Goal: Task Accomplishment & Management: Manage account settings

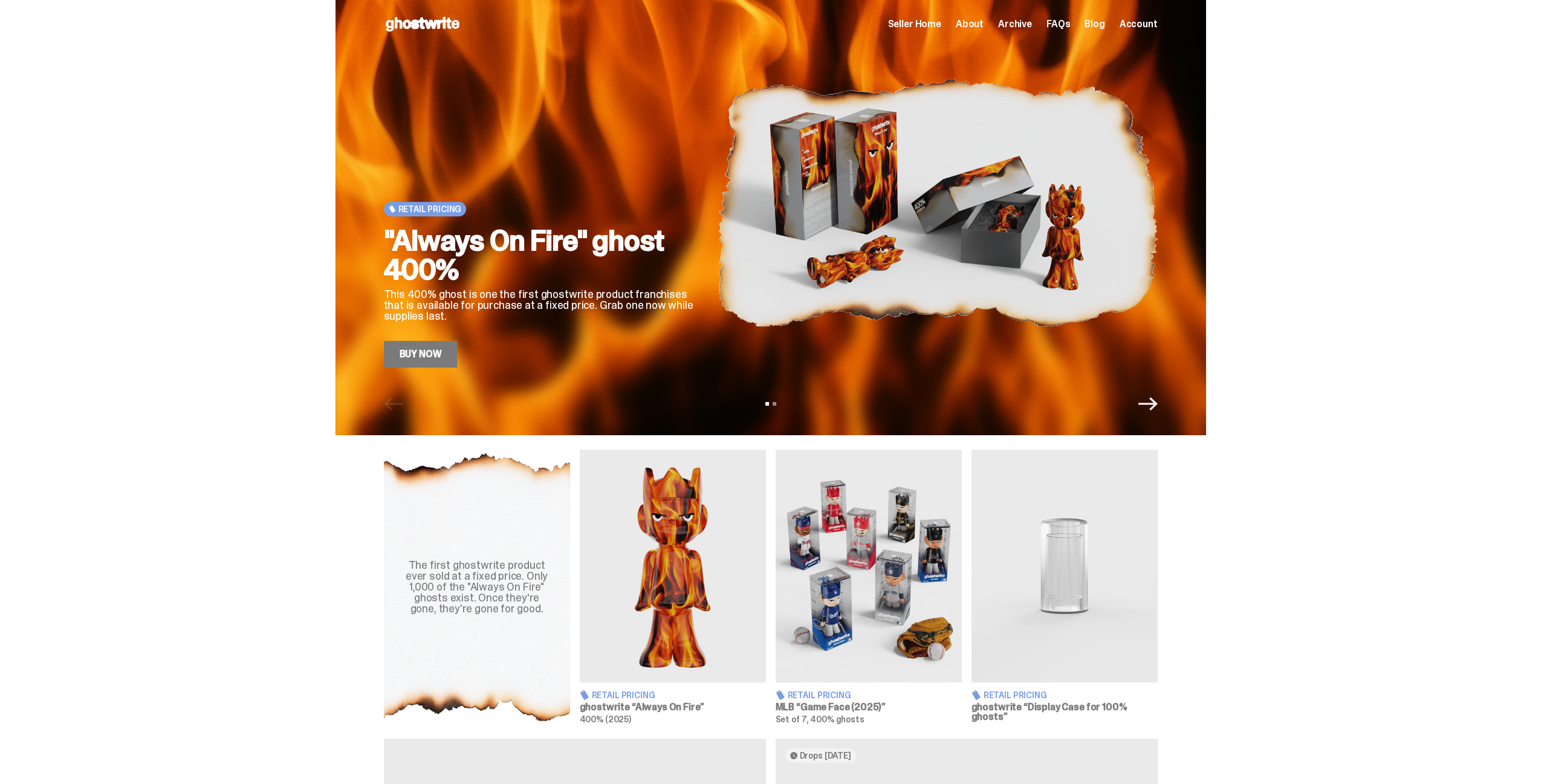
click at [933, 22] on span "Seller Home" at bounding box center [914, 24] width 54 height 10
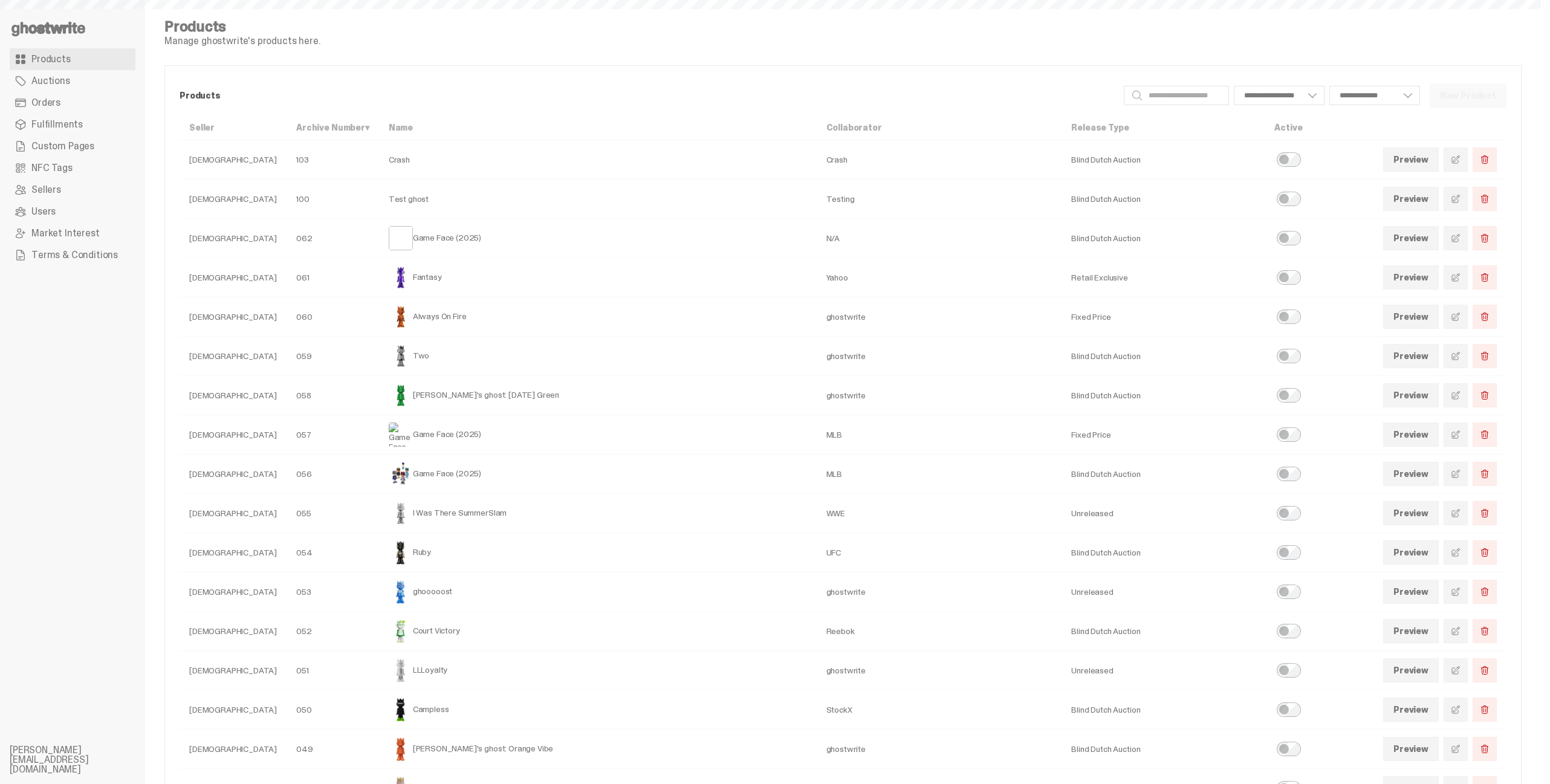
scroll to position [121, 0]
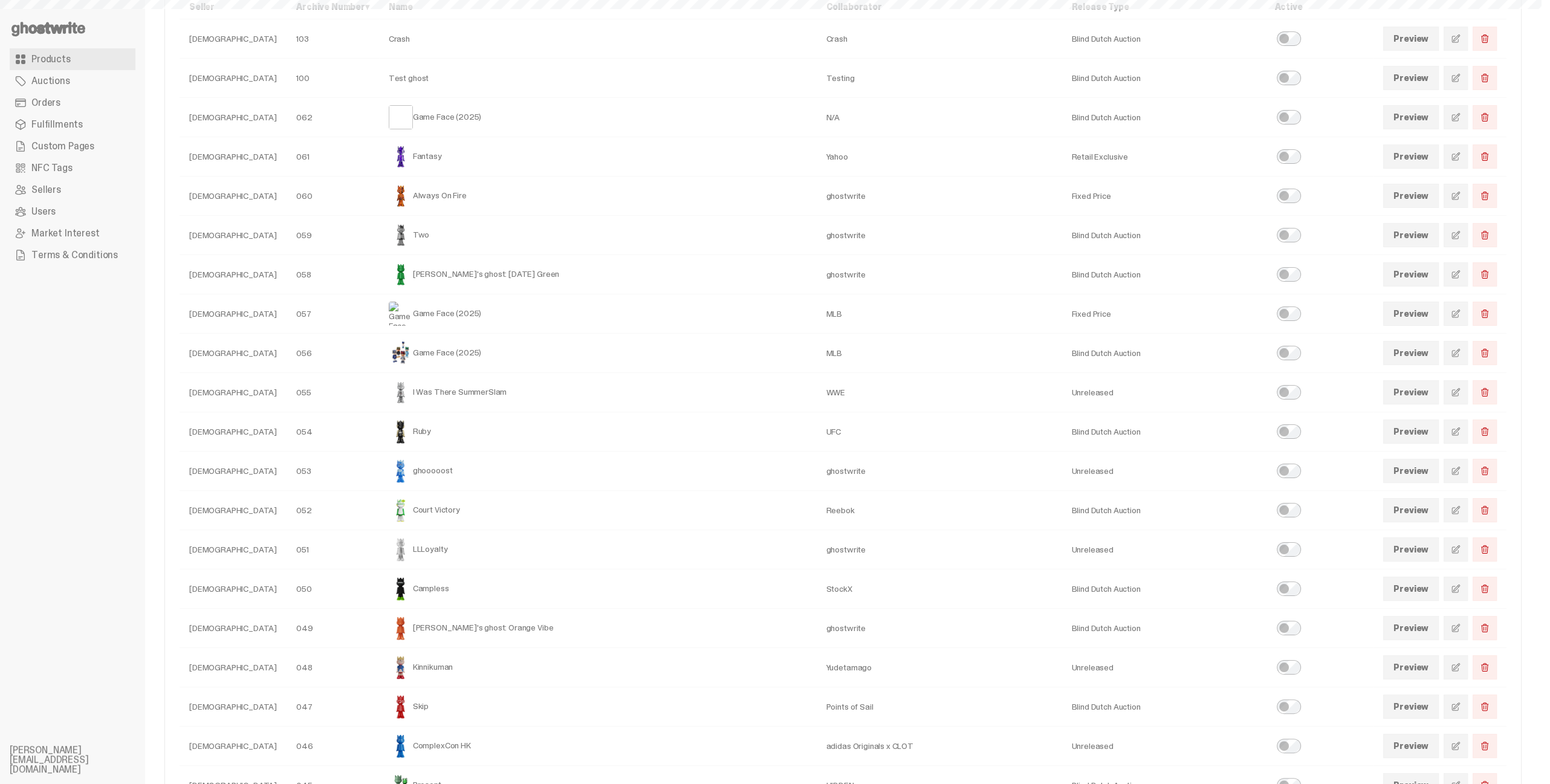
select select
click at [1459, 153] on link at bounding box center [1455, 156] width 24 height 24
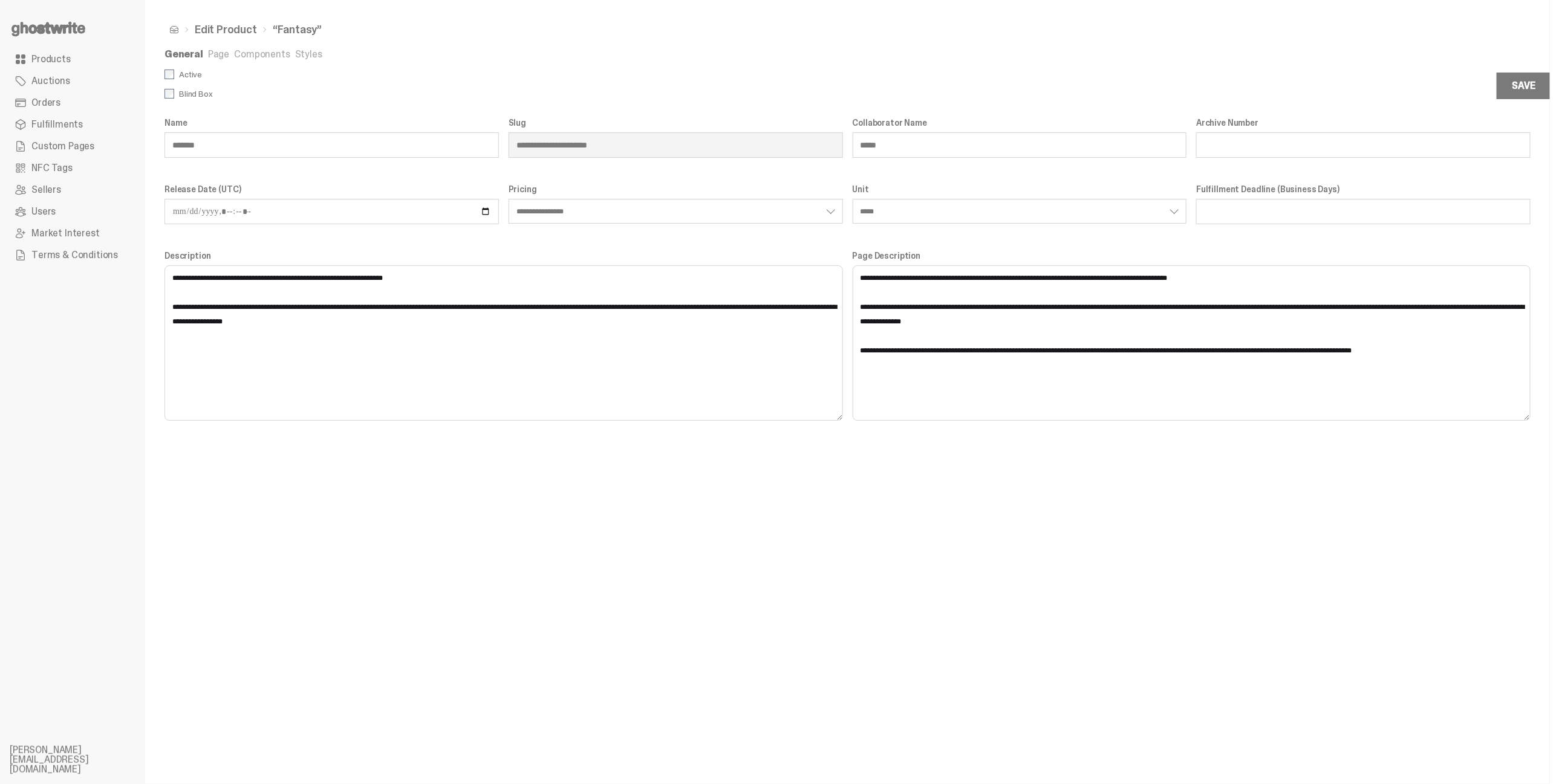
click at [213, 55] on link "Page" at bounding box center [218, 54] width 21 height 12
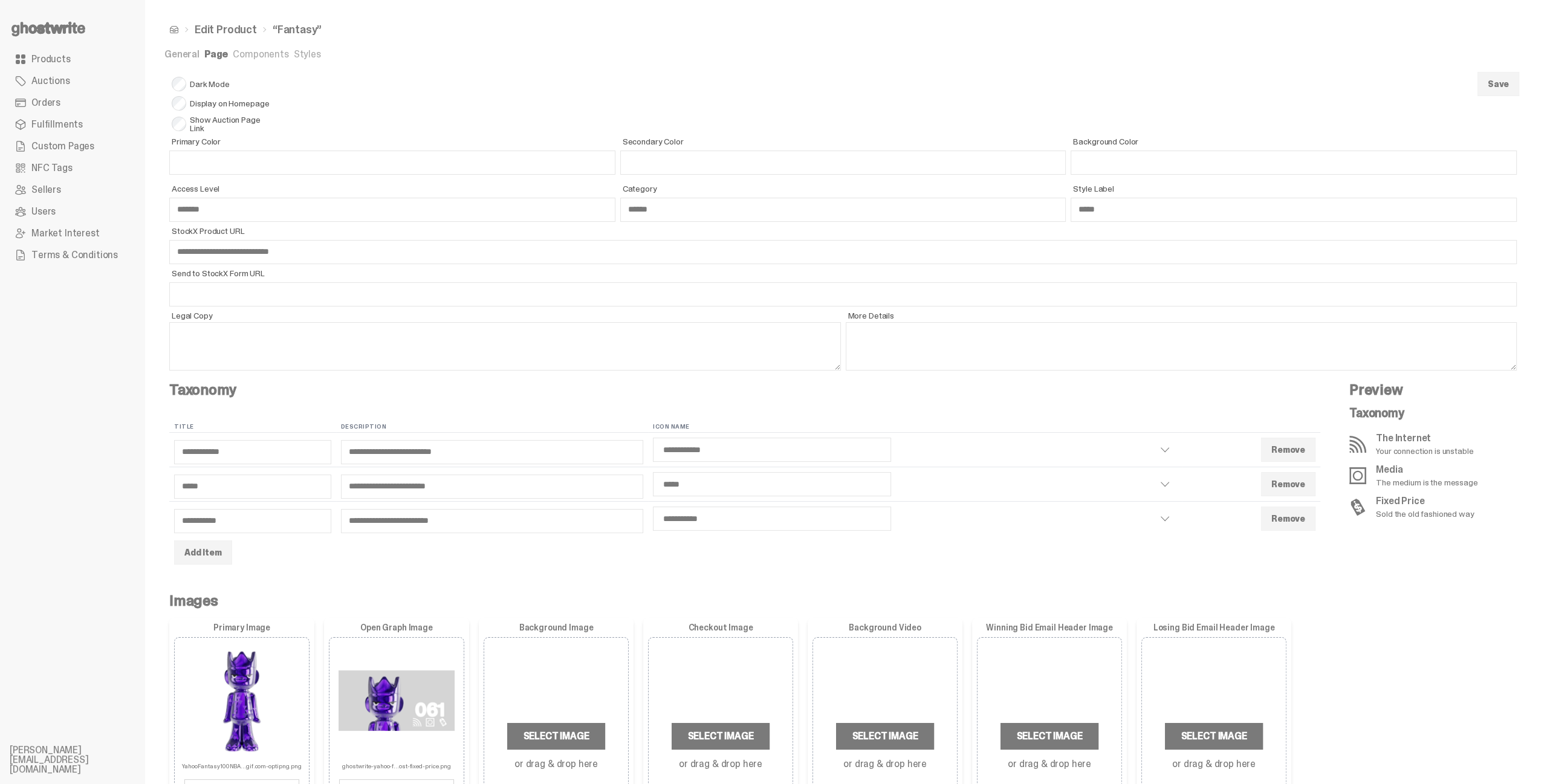
click at [258, 54] on link "Components" at bounding box center [261, 54] width 56 height 12
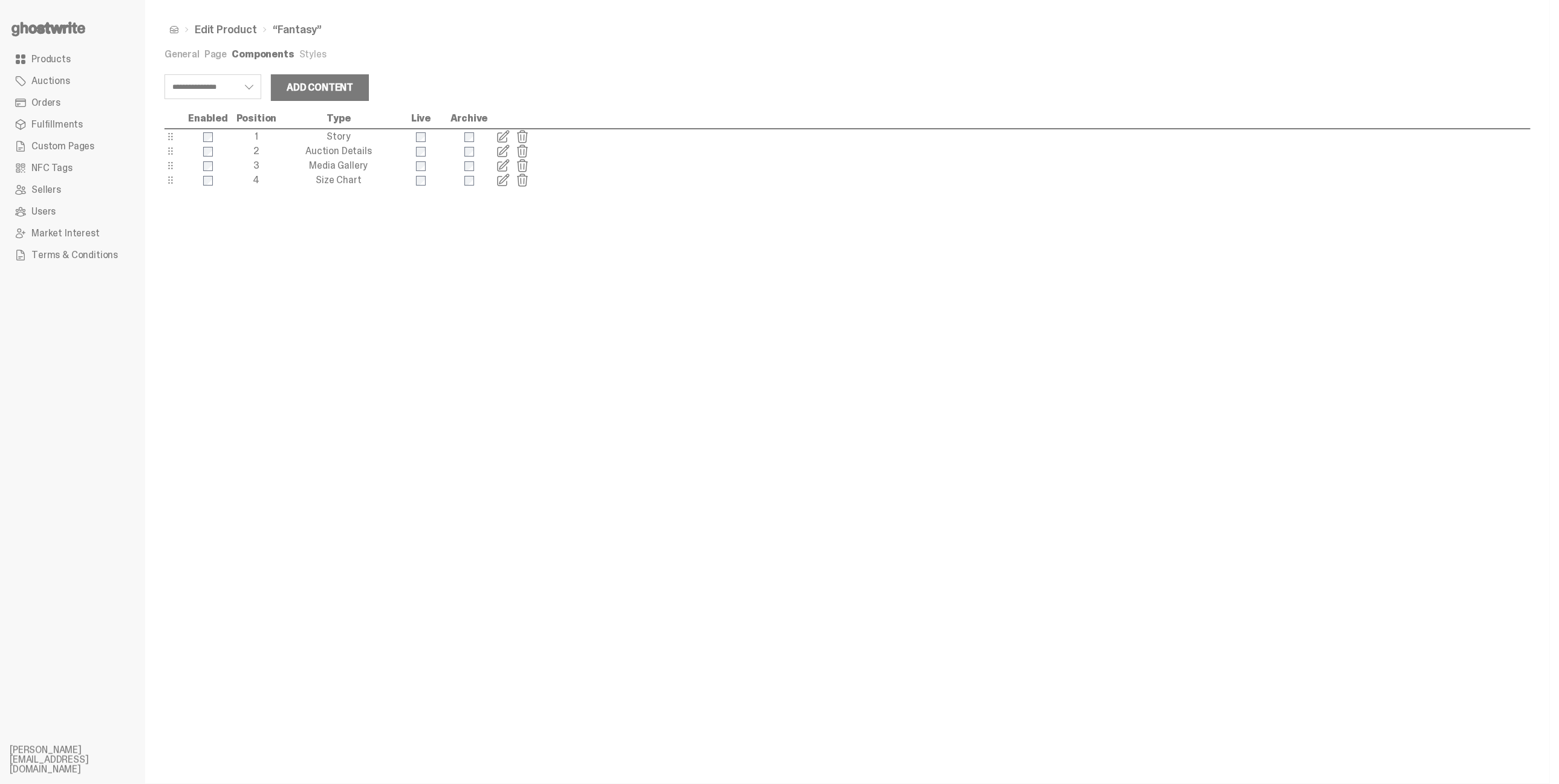
click at [317, 56] on link "Styles" at bounding box center [312, 54] width 27 height 12
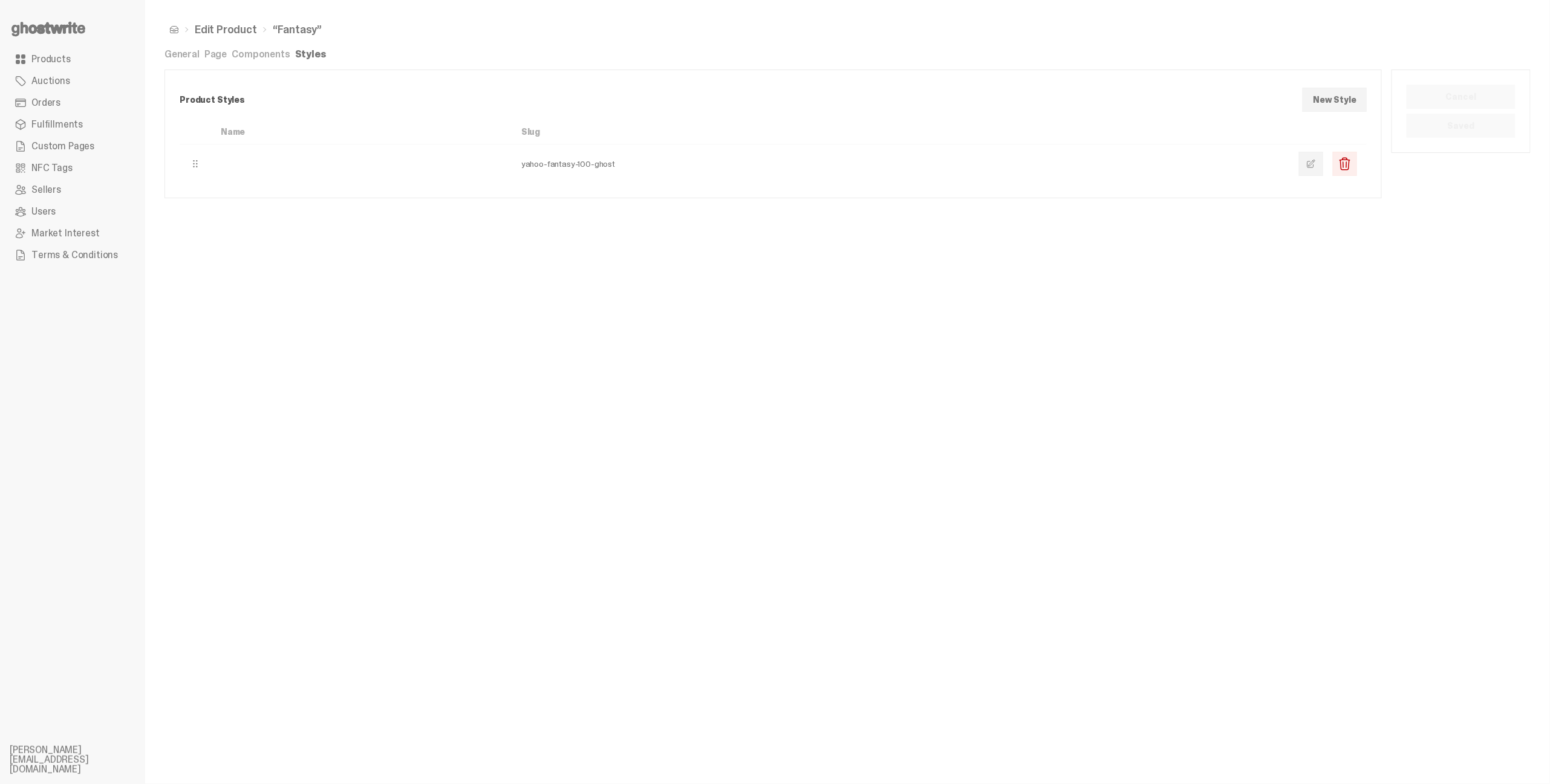
click at [269, 54] on link "Components" at bounding box center [260, 54] width 58 height 12
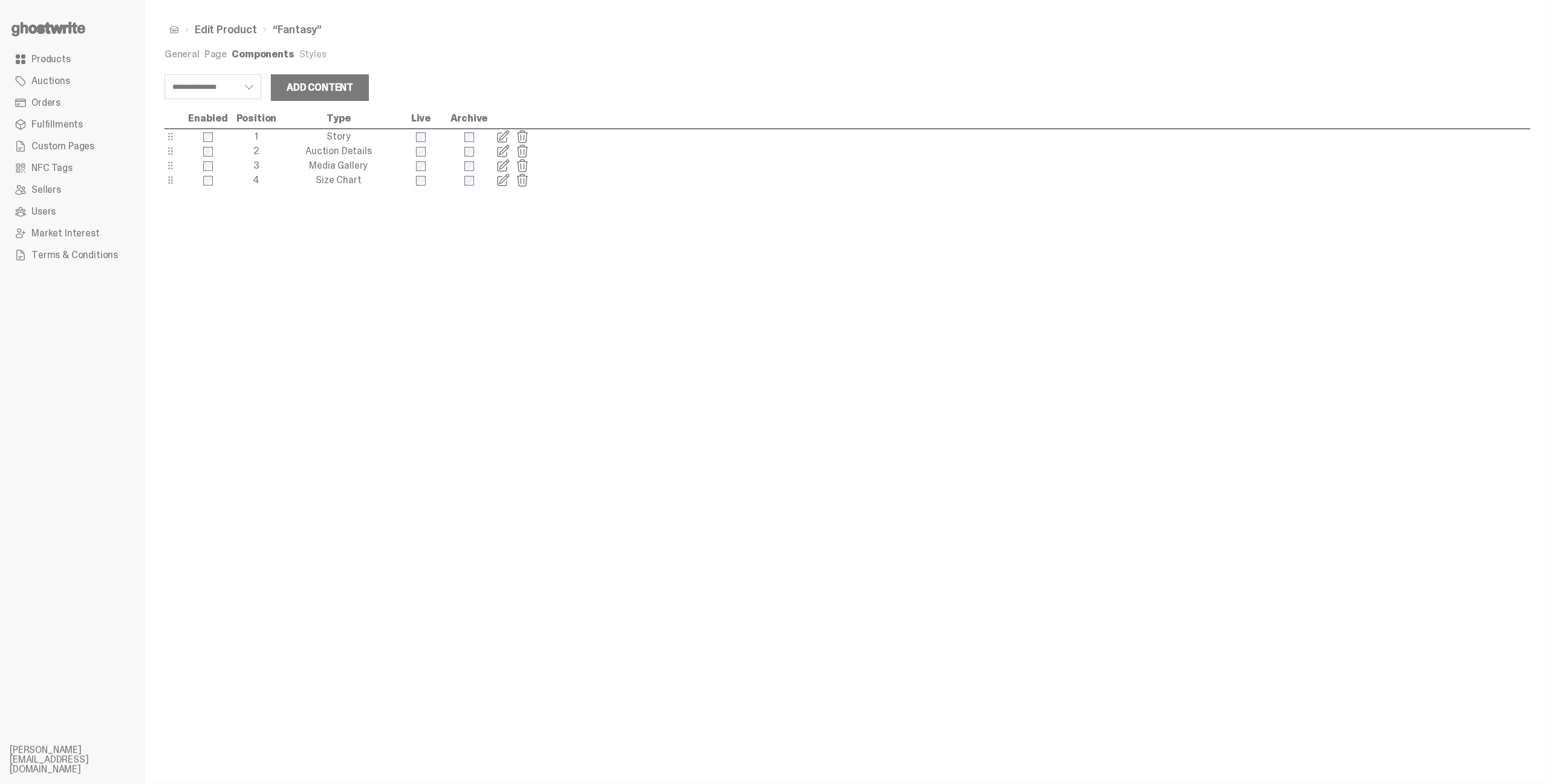
click at [68, 144] on span "Custom Pages" at bounding box center [63, 147] width 63 height 10
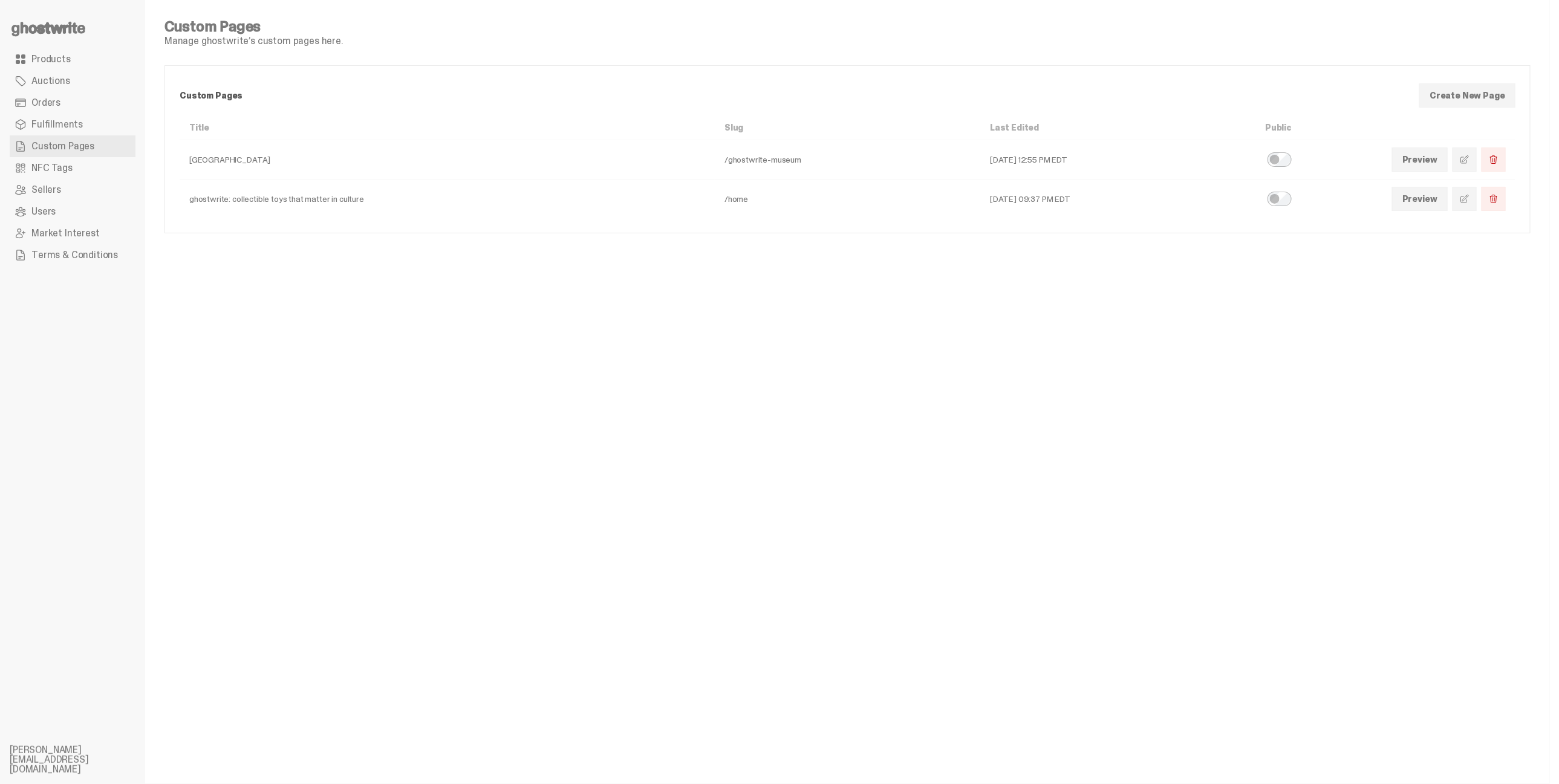
click at [63, 63] on span "Products" at bounding box center [51, 59] width 40 height 10
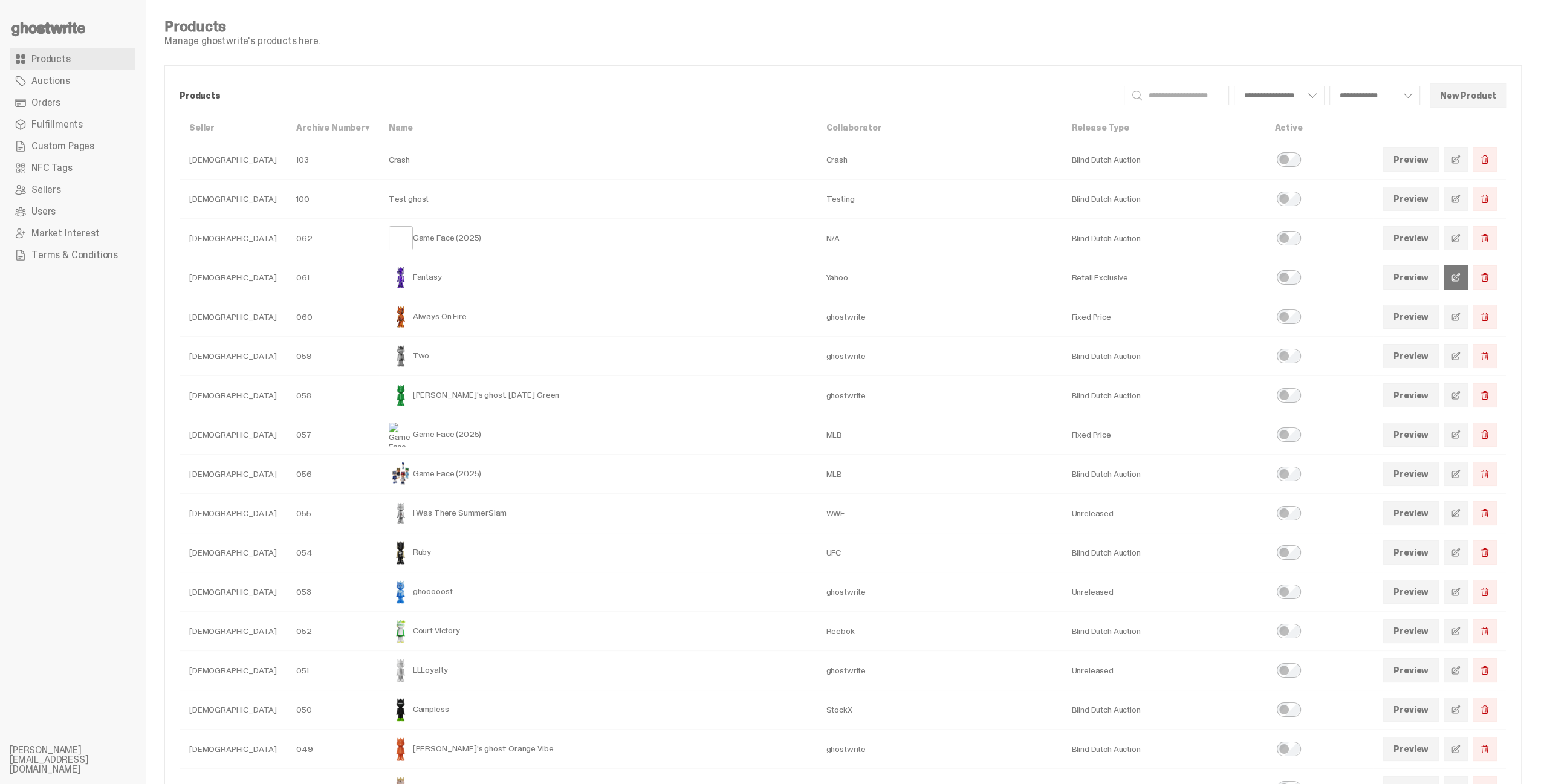
click at [1460, 279] on span at bounding box center [1455, 278] width 10 height 10
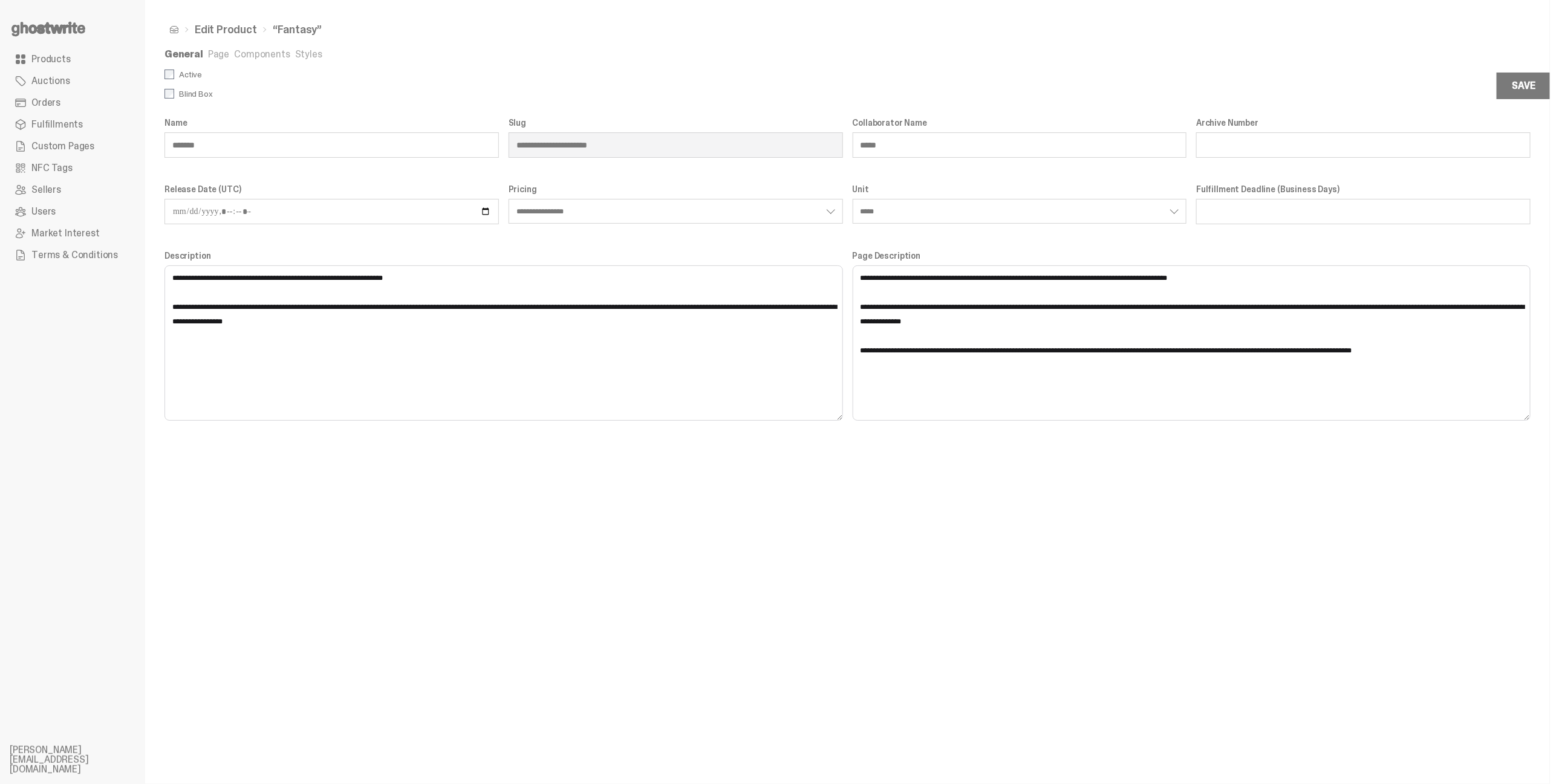
click at [209, 51] on link "Page" at bounding box center [218, 54] width 21 height 12
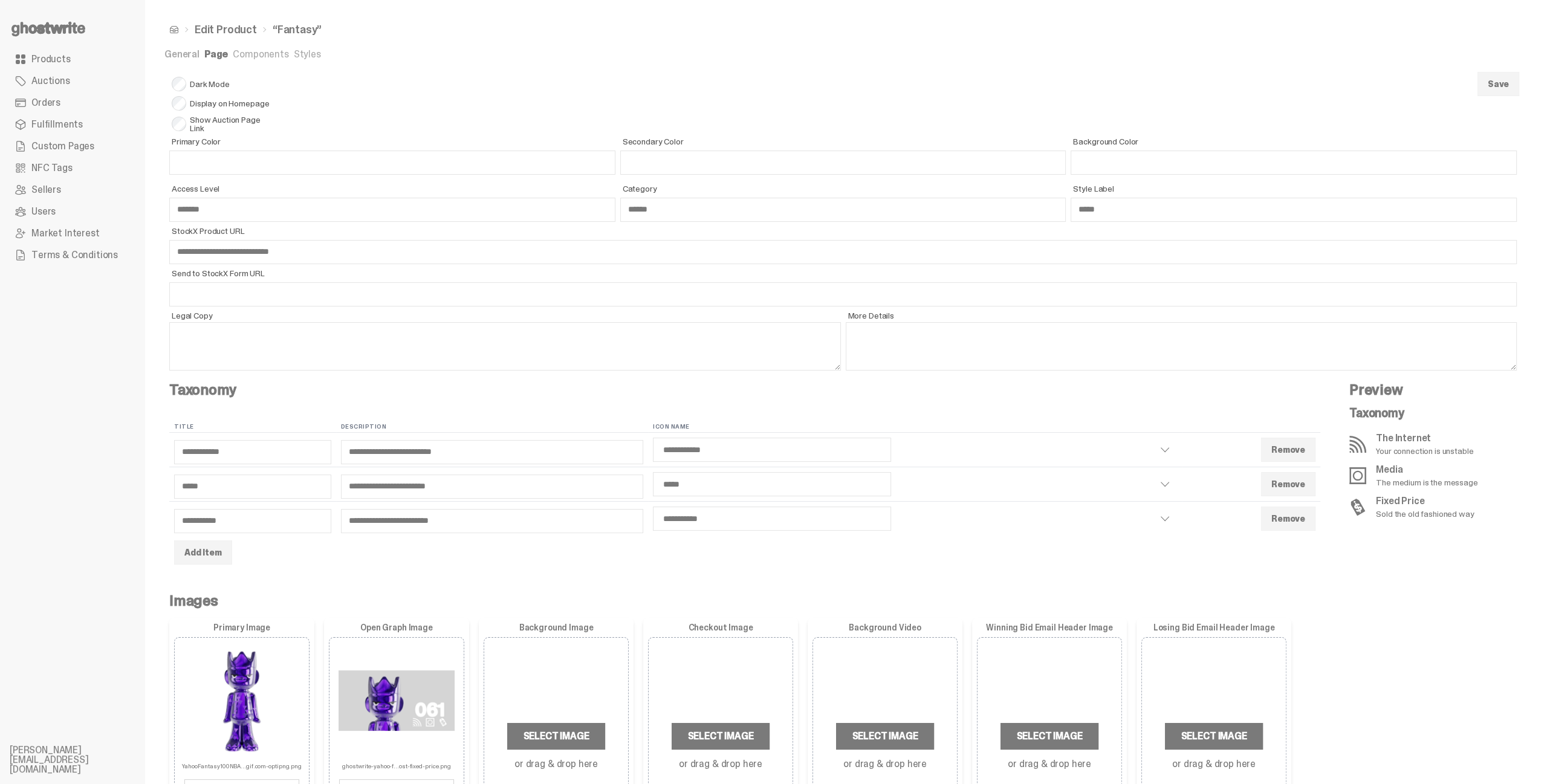
click at [254, 56] on link "Components" at bounding box center [261, 54] width 56 height 12
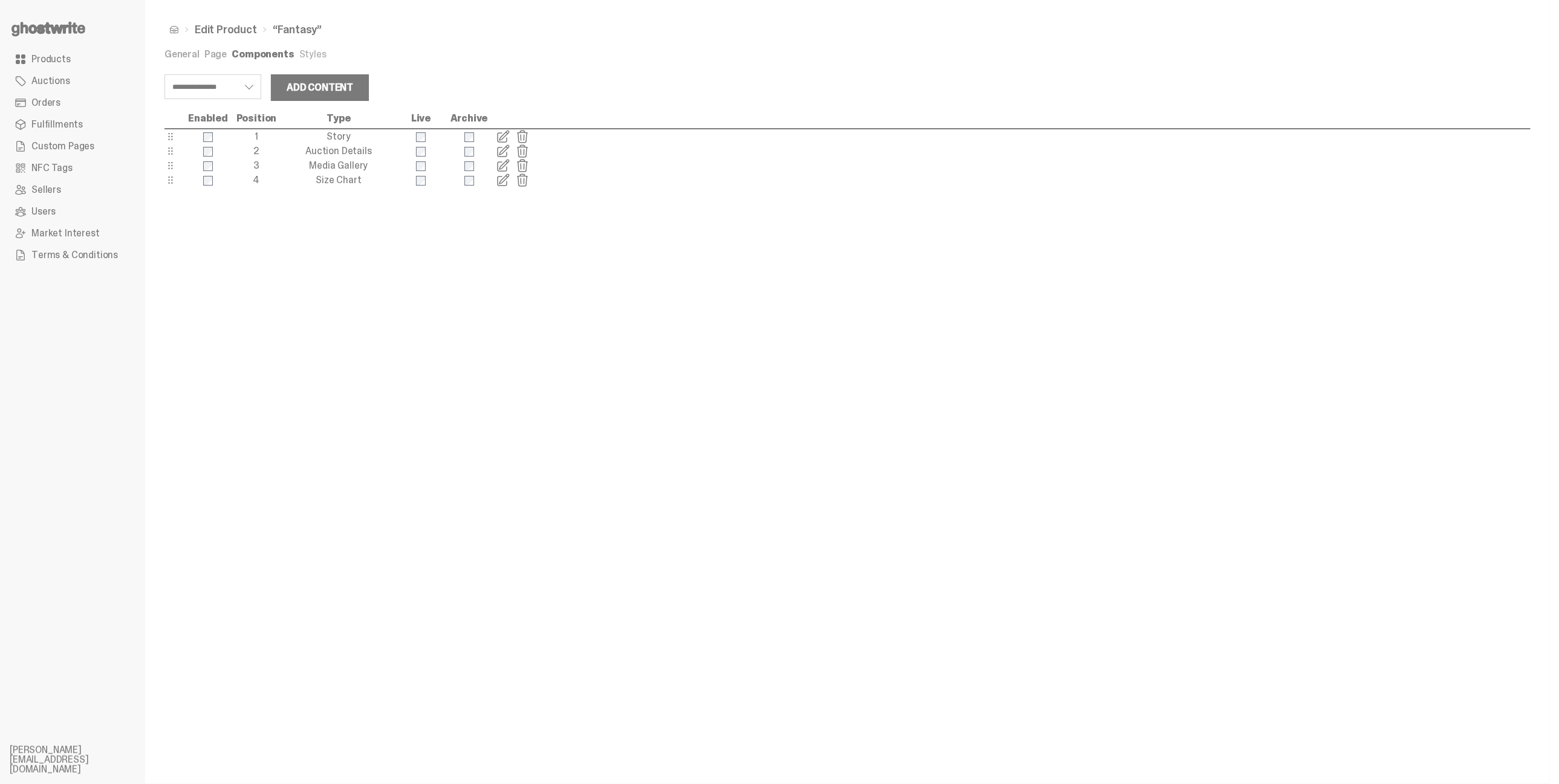
click at [501, 136] on span at bounding box center [503, 137] width 15 height 15
click at [500, 151] on span at bounding box center [503, 152] width 15 height 15
click at [504, 168] on span at bounding box center [503, 166] width 15 height 15
click at [510, 180] on span at bounding box center [503, 180] width 15 height 15
click at [308, 55] on link "Styles" at bounding box center [312, 54] width 27 height 12
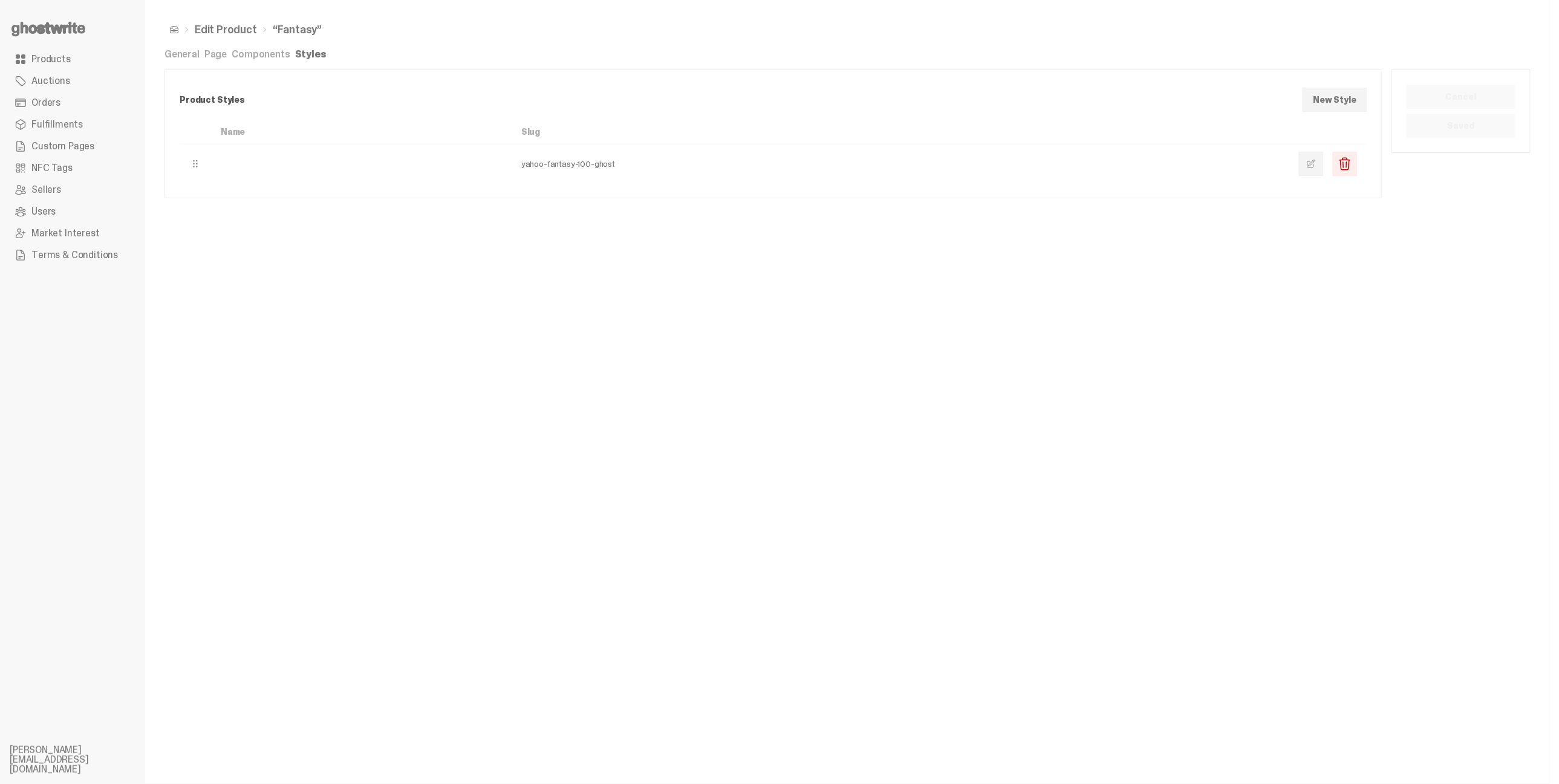
click at [269, 54] on link "Components" at bounding box center [260, 54] width 58 height 12
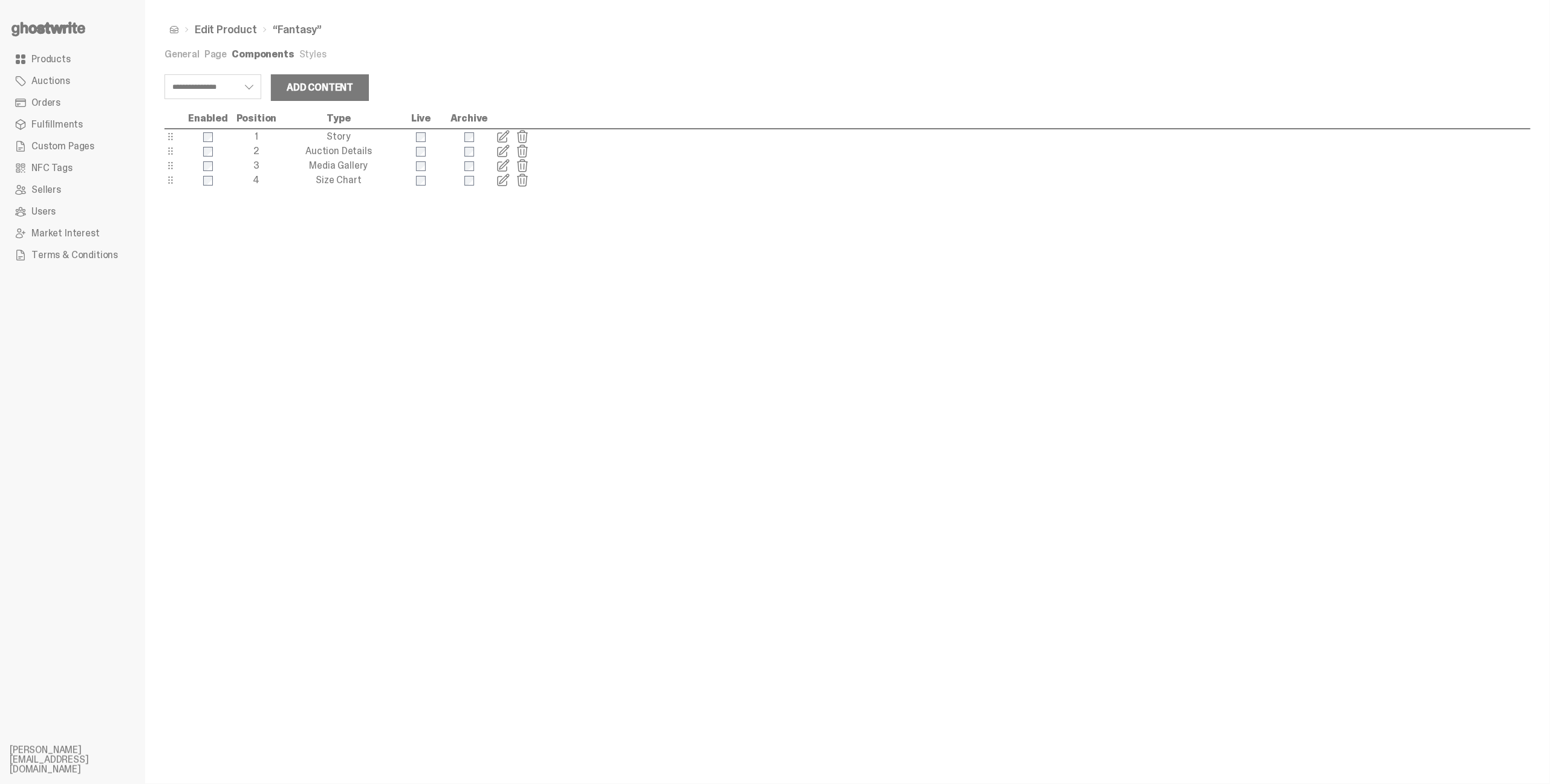
click at [224, 91] on select "**********" at bounding box center [213, 86] width 96 height 25
click at [451, 76] on div "**********" at bounding box center [848, 91] width 1366 height 44
click at [291, 49] on div "**********" at bounding box center [847, 392] width 1405 height 784
click at [299, 51] on link "Styles" at bounding box center [312, 54] width 27 height 12
